Goal: Task Accomplishment & Management: Complete application form

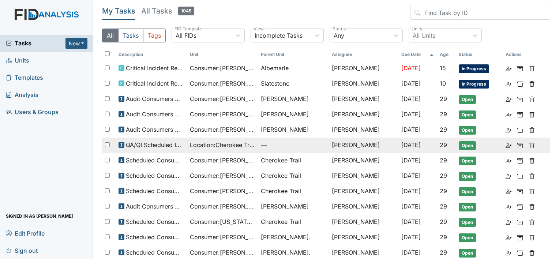
click at [217, 145] on span "Location : Cherokee Trail" at bounding box center [222, 144] width 65 height 9
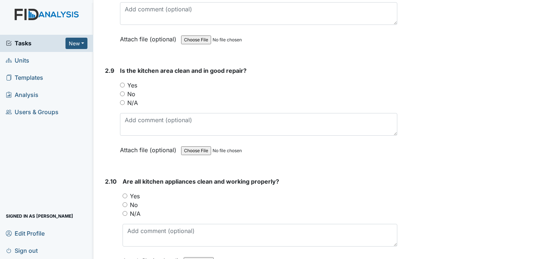
scroll to position [1864, 0]
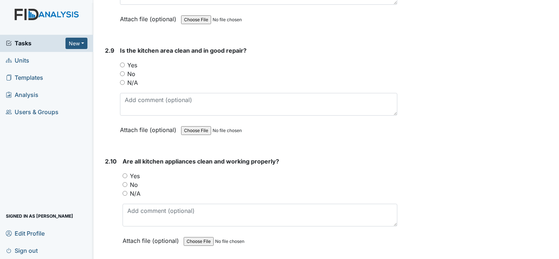
click at [119, 58] on div "2.9 Is the kitchen area clean and in good repair? You must select one of the be…" at bounding box center [249, 95] width 295 height 99
click at [121, 63] on input "Yes" at bounding box center [122, 65] width 5 height 5
radio input "true"
click at [126, 182] on input "No" at bounding box center [124, 184] width 5 height 5
radio input "true"
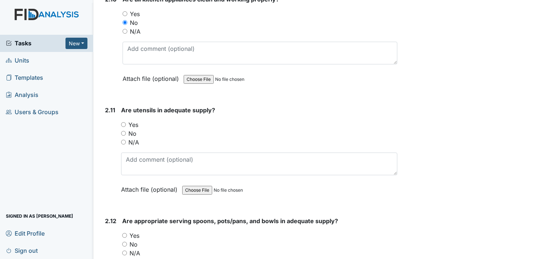
scroll to position [2047, 0]
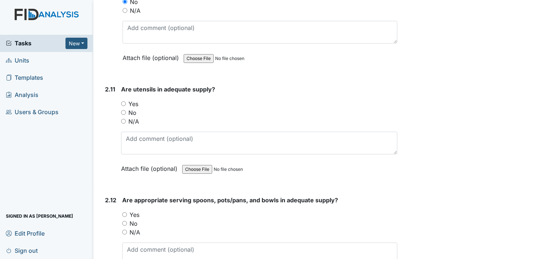
click at [124, 101] on input "Yes" at bounding box center [123, 103] width 5 height 5
radio input "true"
click at [123, 212] on input "Yes" at bounding box center [124, 214] width 5 height 5
radio input "true"
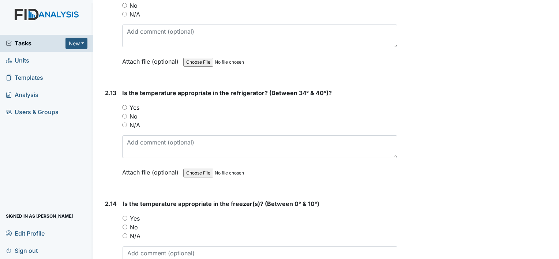
scroll to position [2266, 0]
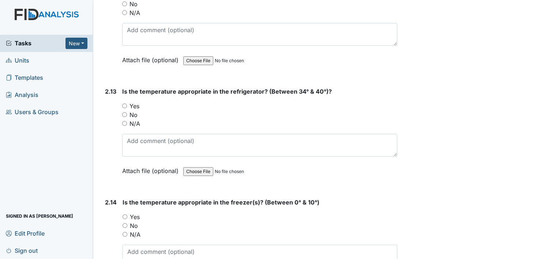
click at [126, 103] on input "Yes" at bounding box center [124, 105] width 5 height 5
radio input "true"
click at [122, 214] on input "Yes" at bounding box center [124, 216] width 5 height 5
radio input "true"
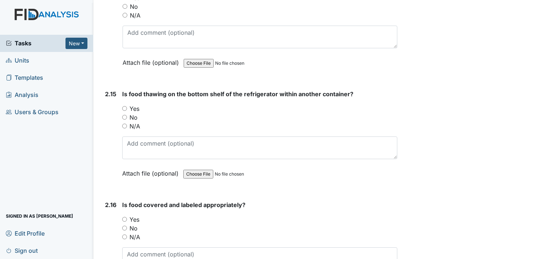
scroll to position [2486, 0]
click at [126, 123] on input "N/A" at bounding box center [124, 125] width 5 height 5
radio input "true"
click at [126, 216] on input "Yes" at bounding box center [124, 218] width 5 height 5
radio input "true"
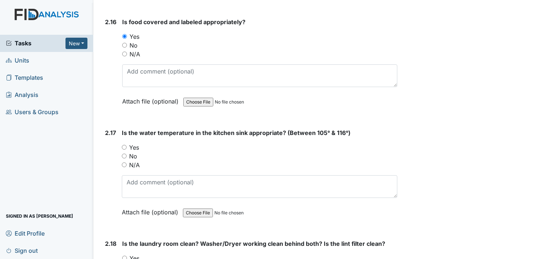
scroll to position [2668, 0]
click at [124, 144] on input "Yes" at bounding box center [124, 146] width 5 height 5
radio input "true"
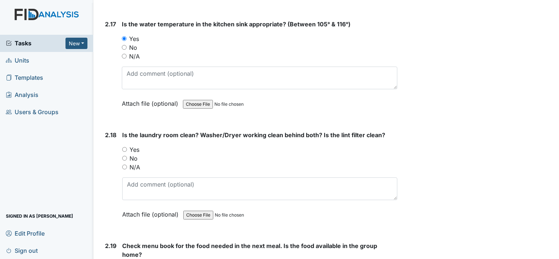
scroll to position [2778, 0]
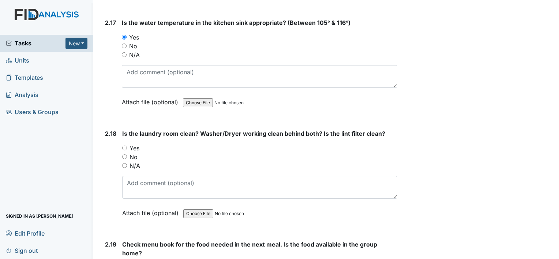
click at [123, 145] on input "Yes" at bounding box center [124, 147] width 5 height 5
radio input "true"
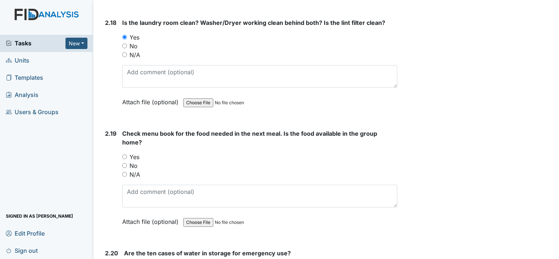
scroll to position [2924, 0]
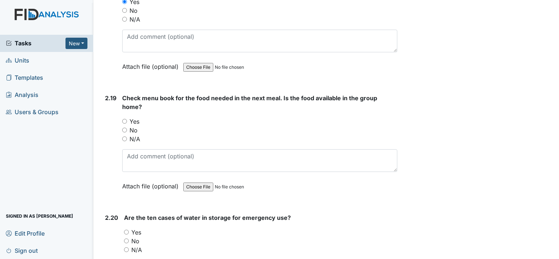
click at [124, 136] on input "N/A" at bounding box center [124, 138] width 5 height 5
radio input "true"
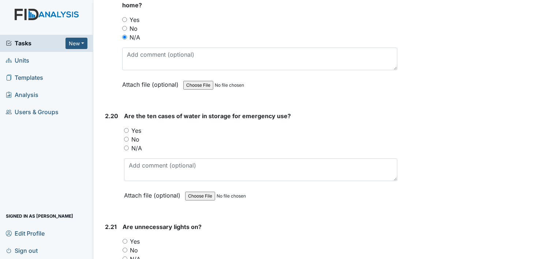
scroll to position [3034, 0]
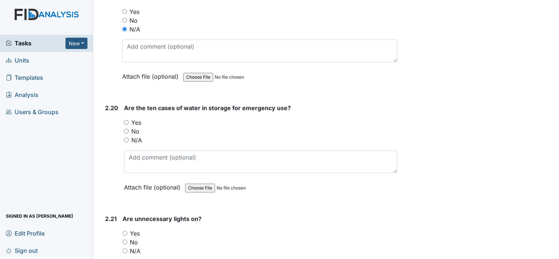
click at [125, 137] on input "N/A" at bounding box center [126, 139] width 5 height 5
radio input "true"
click at [126, 129] on input "No" at bounding box center [126, 131] width 5 height 5
radio input "true"
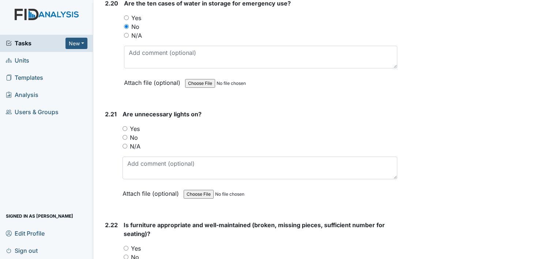
scroll to position [3144, 0]
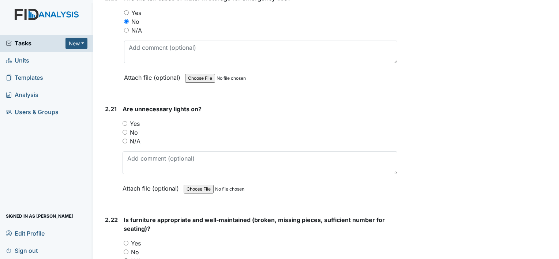
click at [125, 130] on input "No" at bounding box center [124, 132] width 5 height 5
radio input "true"
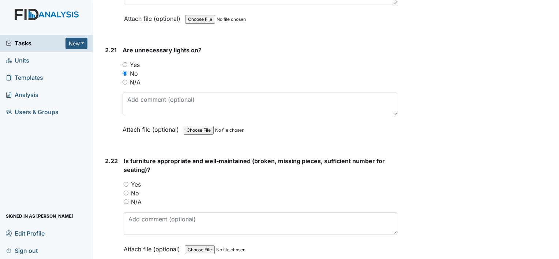
scroll to position [3253, 0]
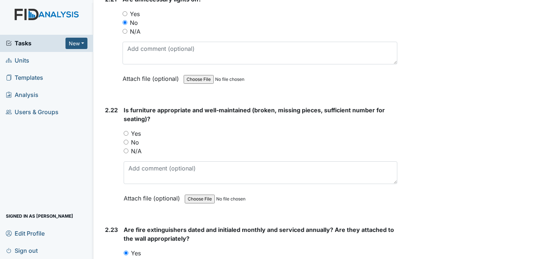
click at [125, 131] on input "Yes" at bounding box center [126, 133] width 5 height 5
radio input "true"
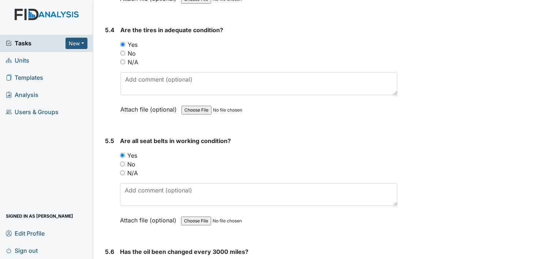
scroll to position [5730, 0]
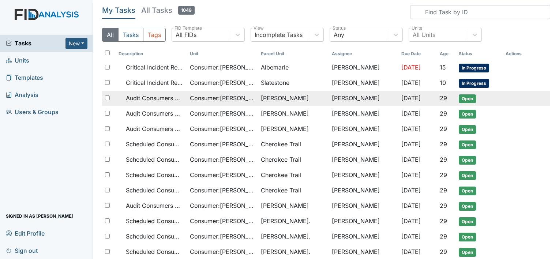
scroll to position [37, 0]
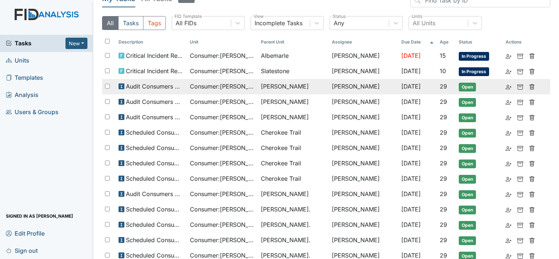
click at [246, 88] on span "Consumer : Ellis, Tyrone" at bounding box center [222, 86] width 65 height 9
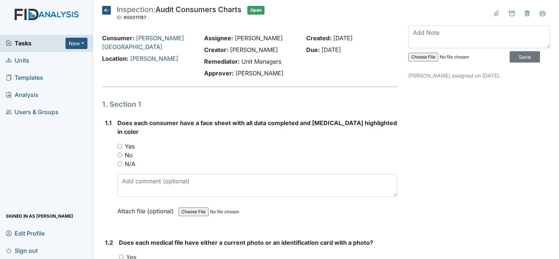
click at [117, 137] on div "1.1 Does each consumer have a face sheet with all data completed and Allergies …" at bounding box center [249, 172] width 295 height 108
click at [120, 144] on input "Yes" at bounding box center [119, 146] width 5 height 5
radio input "true"
click at [120, 144] on input "Yes" at bounding box center [119, 146] width 5 height 5
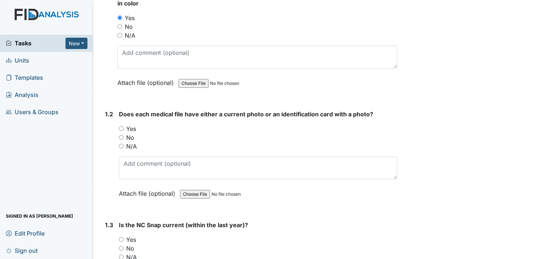
scroll to position [146, 0]
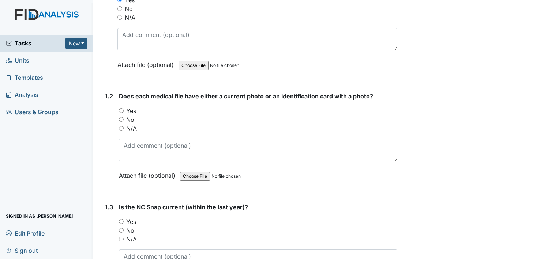
click at [120, 108] on input "Yes" at bounding box center [121, 110] width 5 height 5
radio input "true"
click at [122, 219] on input "Yes" at bounding box center [121, 221] width 5 height 5
radio input "true"
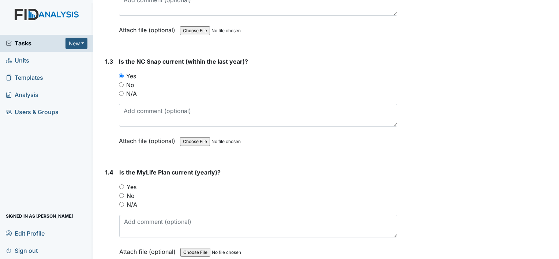
scroll to position [329, 0]
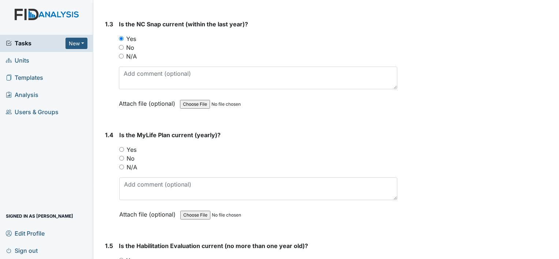
click at [119, 147] on input "Yes" at bounding box center [121, 149] width 5 height 5
radio input "true"
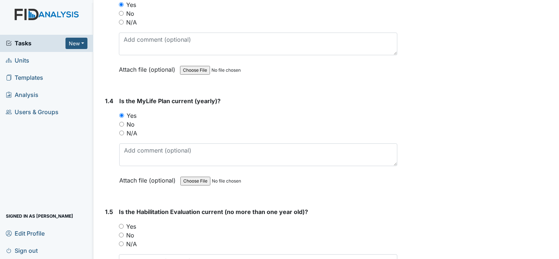
scroll to position [402, 0]
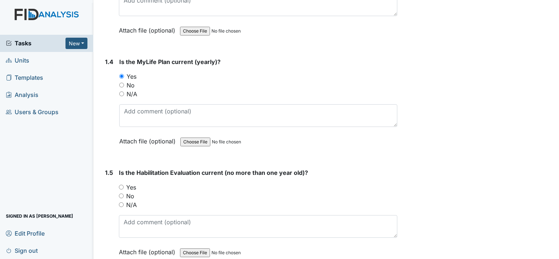
click at [119, 185] on input "Yes" at bounding box center [121, 187] width 5 height 5
radio input "true"
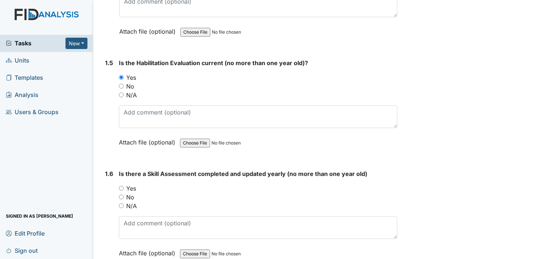
click at [121, 186] on input "Yes" at bounding box center [121, 188] width 5 height 5
radio input "true"
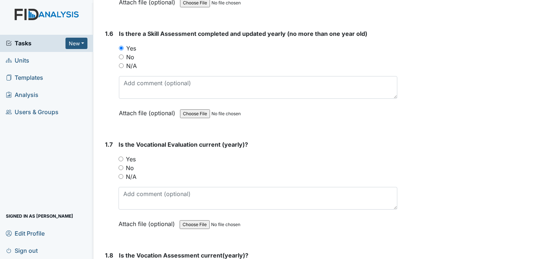
scroll to position [695, 0]
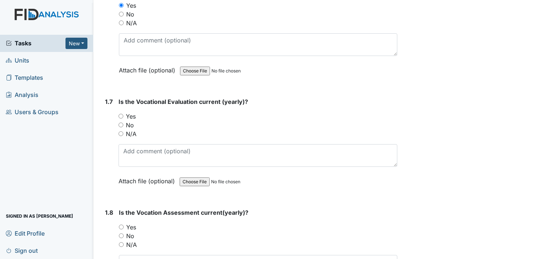
click at [121, 114] on input "Yes" at bounding box center [120, 116] width 5 height 5
radio input "true"
click at [118, 215] on div "1.8 Is the Vocation Assessment current(yearly)? You must select one of the belo…" at bounding box center [249, 257] width 295 height 99
click at [119, 224] on input "Yes" at bounding box center [121, 226] width 5 height 5
radio input "true"
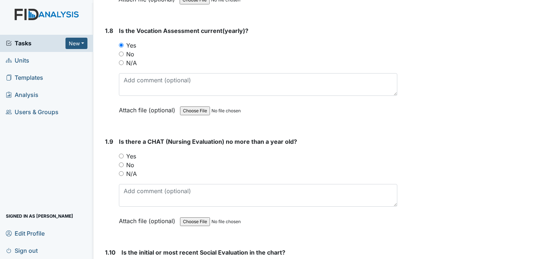
scroll to position [877, 0]
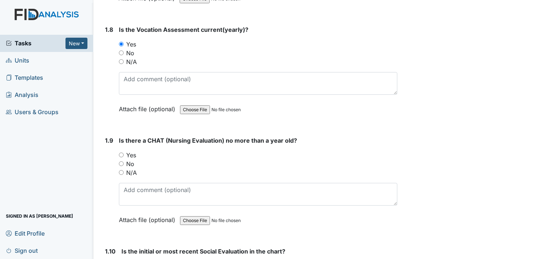
click at [116, 145] on div "1.9 Is there a CHAT (Nursing Evaluation) no more than a year old? You must sele…" at bounding box center [249, 185] width 295 height 99
click at [121, 152] on input "Yes" at bounding box center [121, 154] width 5 height 5
radio input "true"
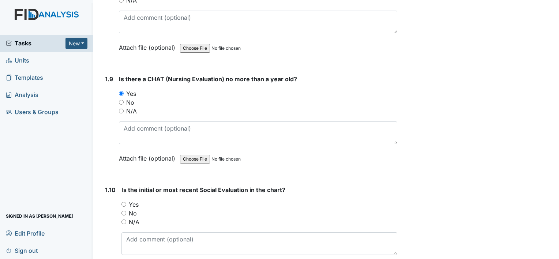
scroll to position [950, 0]
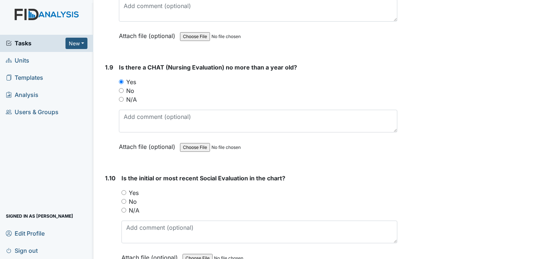
click at [123, 190] on input "Yes" at bounding box center [123, 192] width 5 height 5
radio input "true"
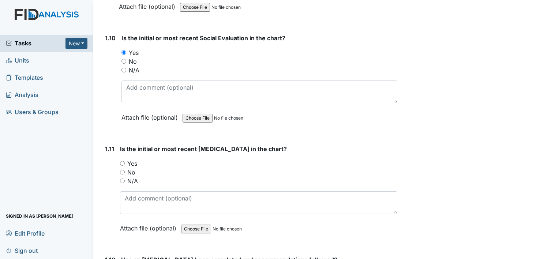
scroll to position [1097, 0]
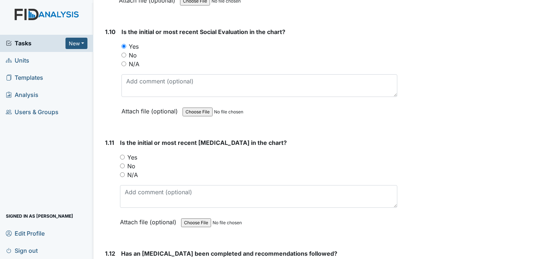
click at [121, 155] on input "Yes" at bounding box center [122, 157] width 5 height 5
radio input "true"
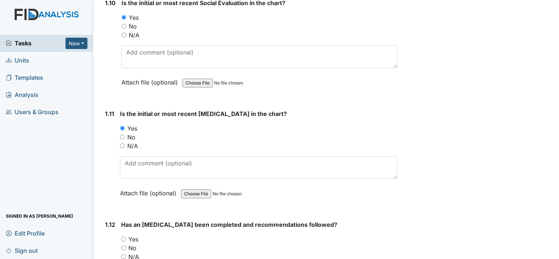
scroll to position [1206, 0]
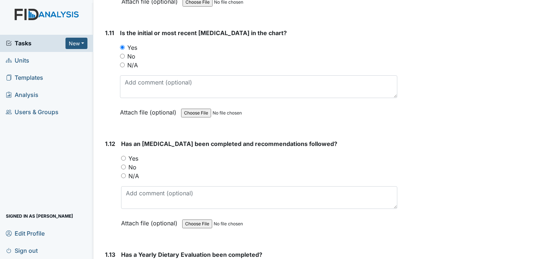
click at [119, 145] on div "1.12 Has an Audiological Evaluation been completed and recommendations followed…" at bounding box center [249, 188] width 295 height 99
click at [121, 156] on input "Yes" at bounding box center [123, 158] width 5 height 5
radio input "true"
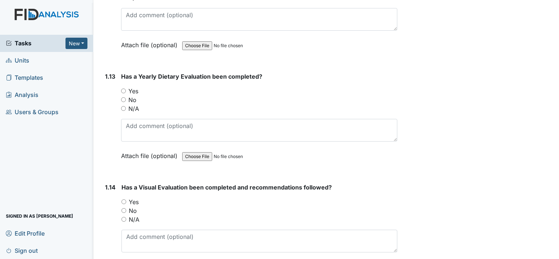
scroll to position [1389, 0]
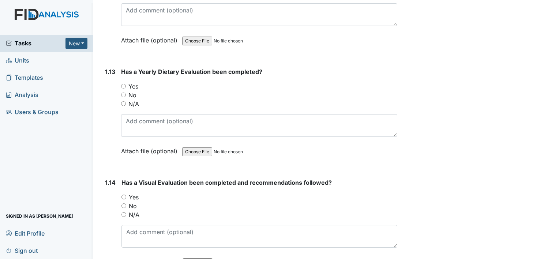
click at [121, 84] on input "Yes" at bounding box center [123, 86] width 5 height 5
radio input "true"
drag, startPoint x: 121, startPoint y: 182, endPoint x: 155, endPoint y: 189, distance: 34.0
click at [122, 194] on input "Yes" at bounding box center [123, 196] width 5 height 5
radio input "true"
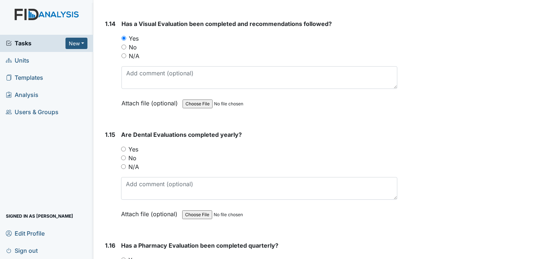
scroll to position [1535, 0]
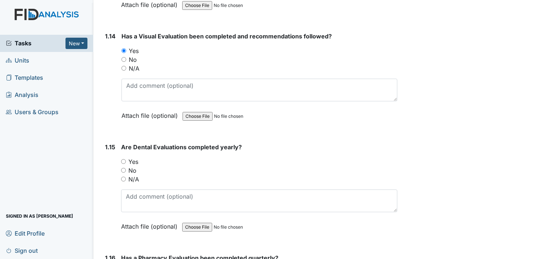
click at [122, 159] on input "Yes" at bounding box center [123, 161] width 5 height 5
radio input "true"
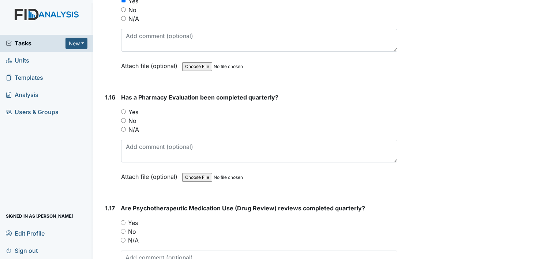
scroll to position [1718, 0]
